Goal: Register for event/course

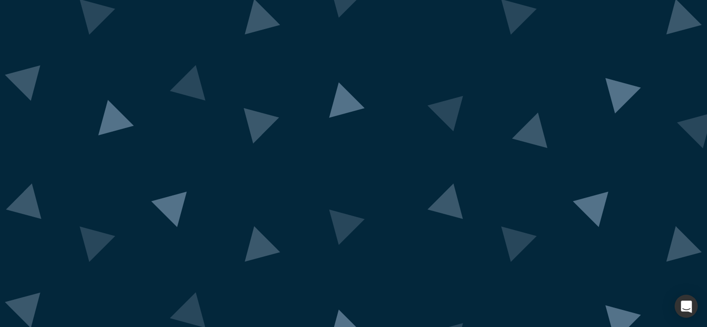
scroll to position [63, 0]
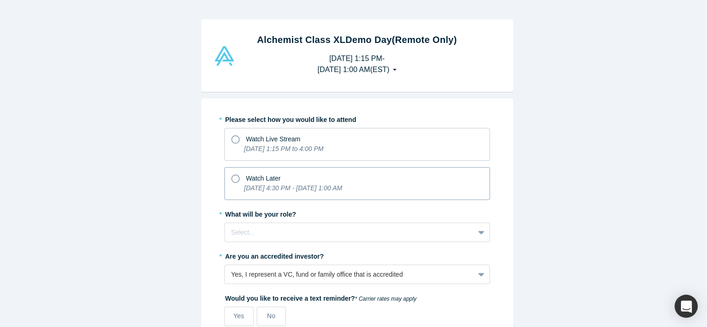
click at [231, 175] on icon at bounding box center [235, 179] width 8 height 8
click at [0, 0] on input "Watch Later [DATE] 4:30 PM - [DATE] 1:00 AM" at bounding box center [0, 0] width 0 height 0
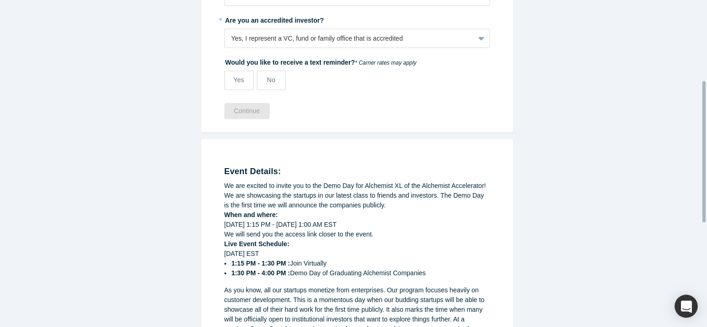
scroll to position [154, 0]
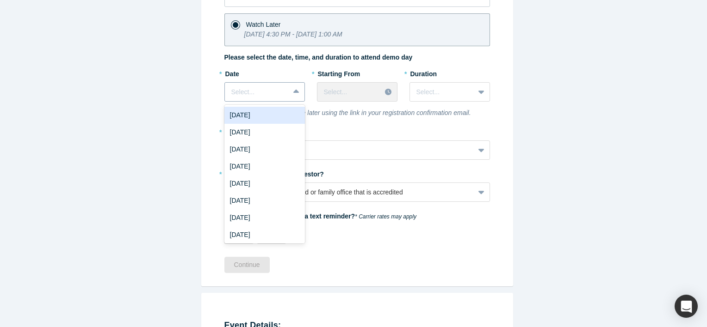
click at [294, 90] on icon at bounding box center [296, 92] width 6 height 4
click at [256, 131] on div "[DATE]" at bounding box center [264, 132] width 80 height 17
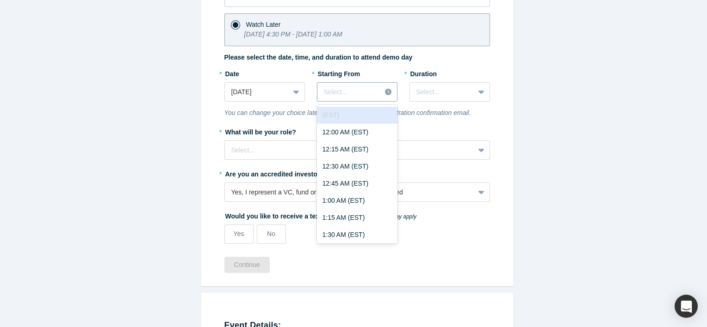
click at [385, 91] on icon at bounding box center [388, 92] width 6 height 6
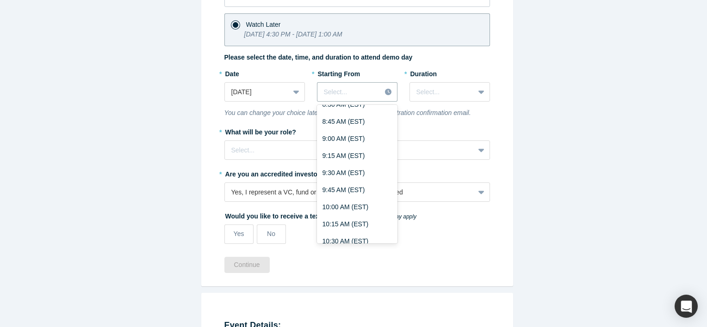
scroll to position [616, 0]
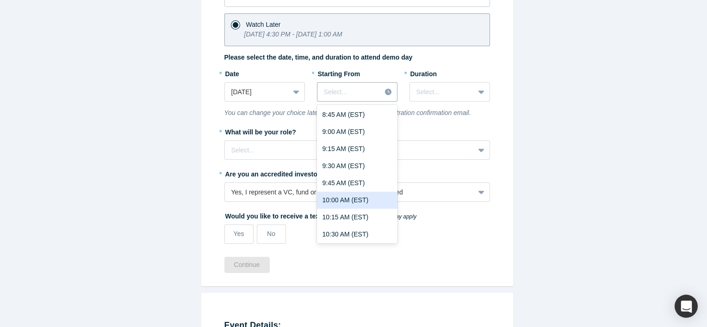
click at [340, 197] on div "10:00 AM (EST)" at bounding box center [357, 200] width 80 height 17
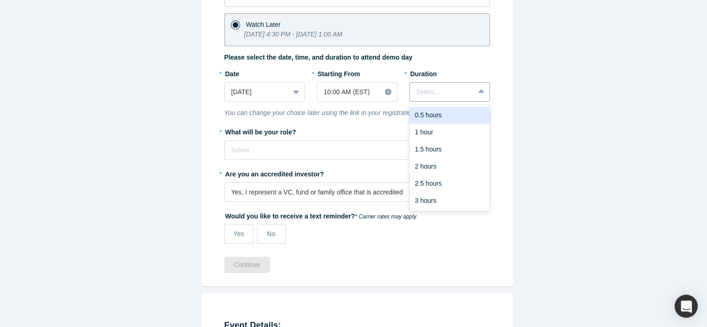
click at [478, 94] on icon at bounding box center [481, 91] width 6 height 9
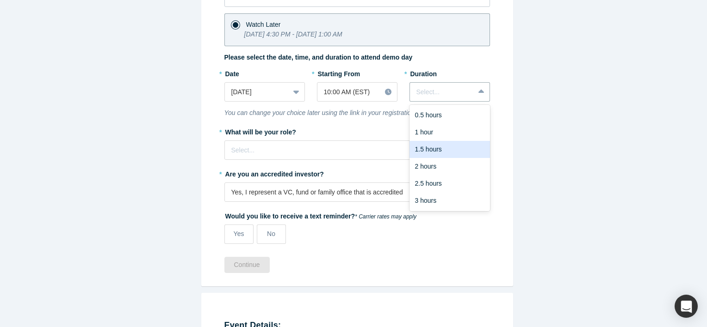
click at [427, 145] on div "1.5 hours" at bounding box center [449, 149] width 80 height 17
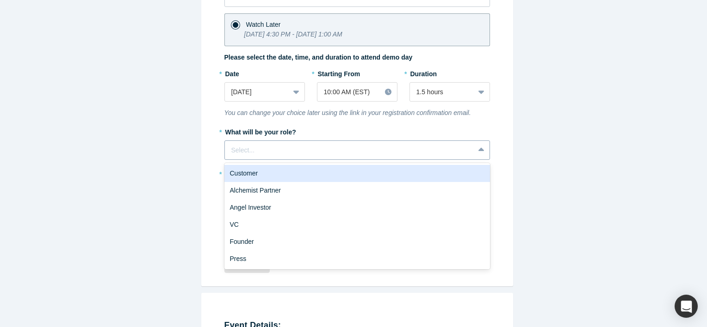
click at [360, 153] on div at bounding box center [349, 151] width 236 height 12
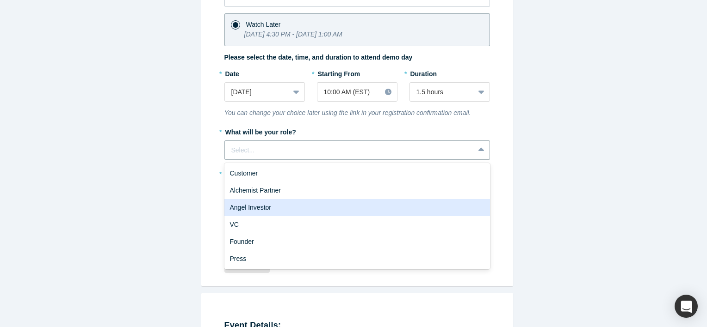
click at [252, 205] on div "Angel Investor" at bounding box center [356, 207] width 265 height 17
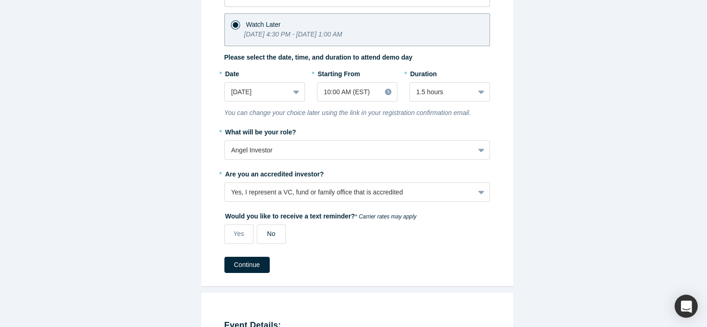
click at [270, 234] on span "No" at bounding box center [271, 233] width 8 height 7
click at [0, 0] on input "No" at bounding box center [0, 0] width 0 height 0
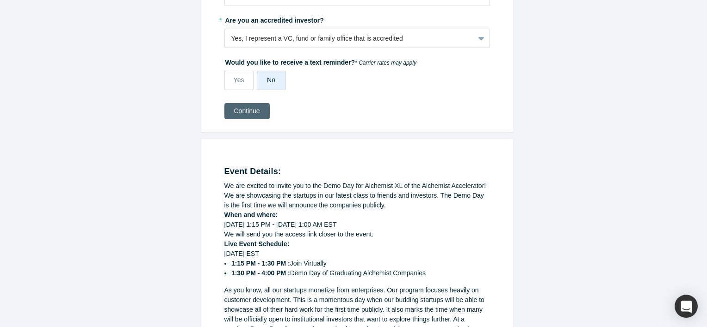
click at [253, 111] on button "Continue" at bounding box center [246, 111] width 45 height 16
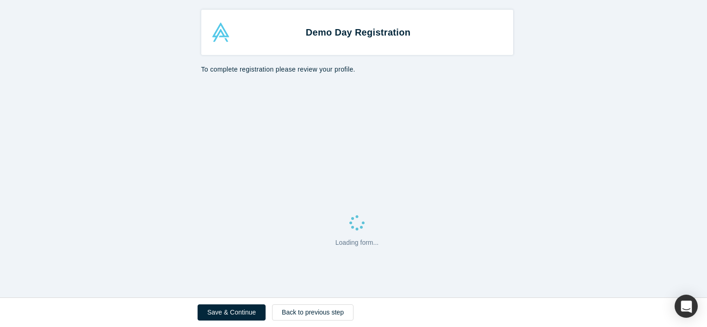
select select "US"
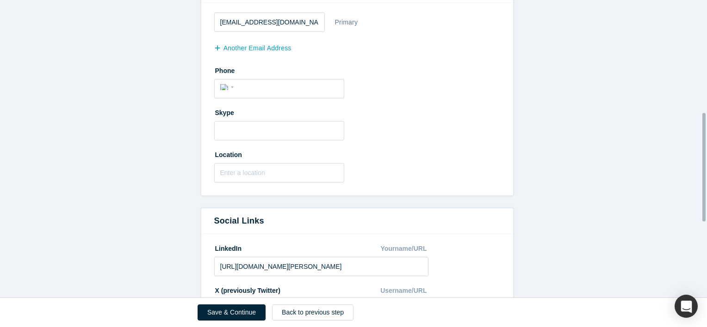
scroll to position [308, 0]
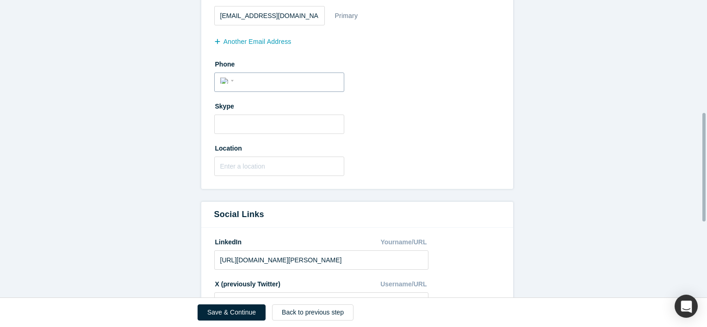
click at [244, 80] on input "tel" at bounding box center [287, 80] width 101 height 13
type input "[PHONE_NUMBER]"
click at [224, 166] on input "text" at bounding box center [279, 166] width 130 height 19
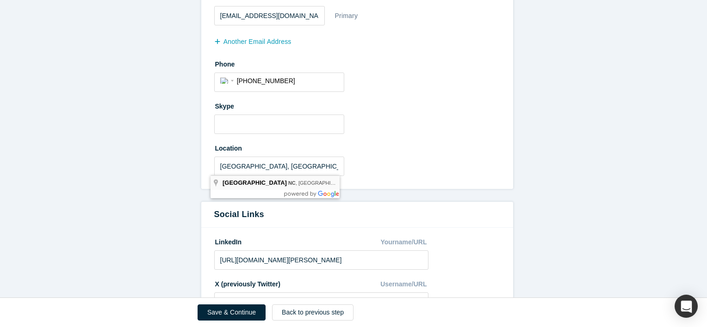
type input "[GEOGRAPHIC_DATA], [GEOGRAPHIC_DATA], [GEOGRAPHIC_DATA]"
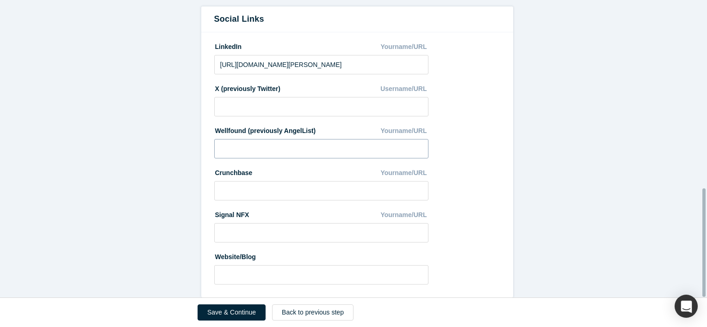
scroll to position [516, 0]
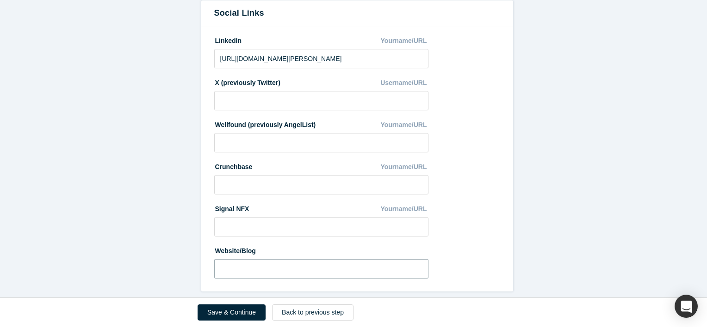
click at [223, 262] on input at bounding box center [321, 268] width 215 height 19
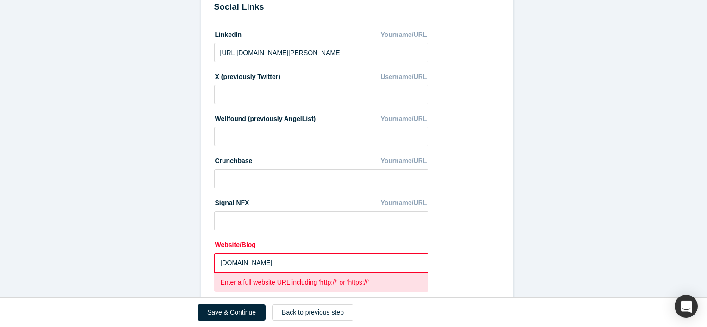
click at [216, 261] on input "[DOMAIN_NAME]" at bounding box center [321, 262] width 215 height 19
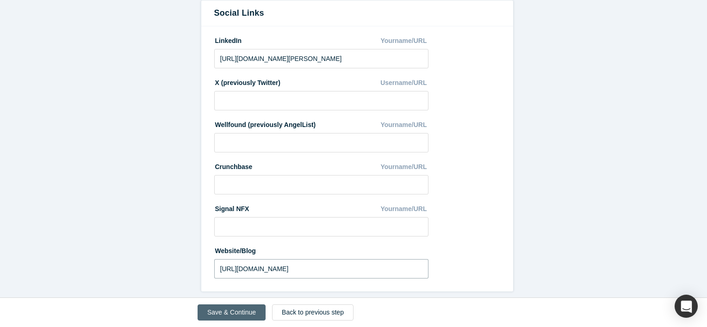
type input "[URL][DOMAIN_NAME]"
click at [227, 314] on button "Save & Continue" at bounding box center [231, 313] width 68 height 16
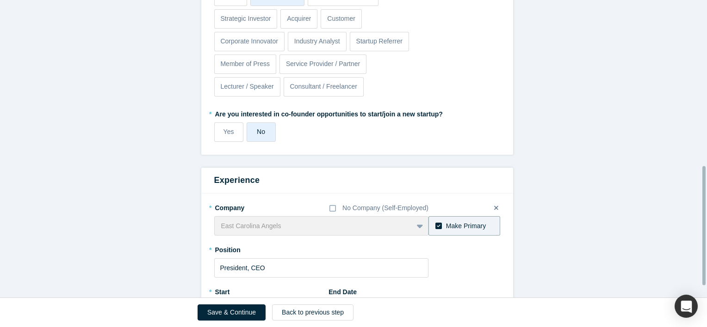
scroll to position [444, 0]
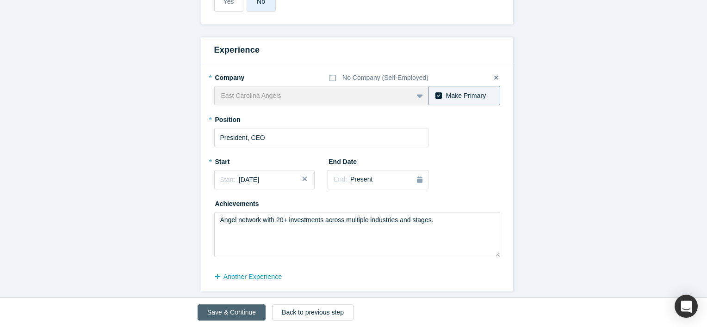
click at [249, 313] on button "Save & Continue" at bounding box center [231, 313] width 68 height 16
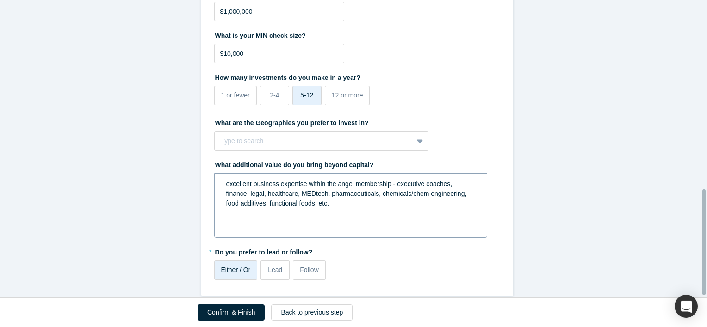
scroll to position [539, 0]
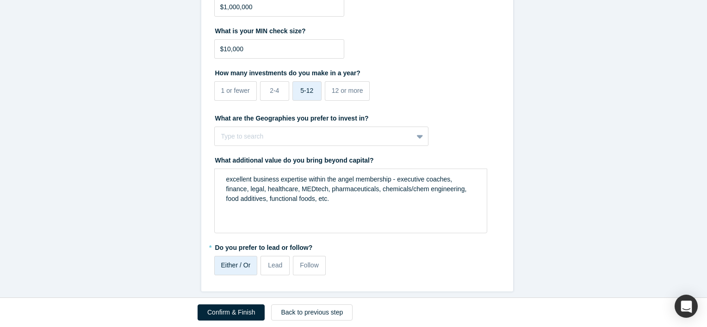
click at [241, 311] on button "Confirm & Finish" at bounding box center [230, 313] width 67 height 16
